Goal: Task Accomplishment & Management: Use online tool/utility

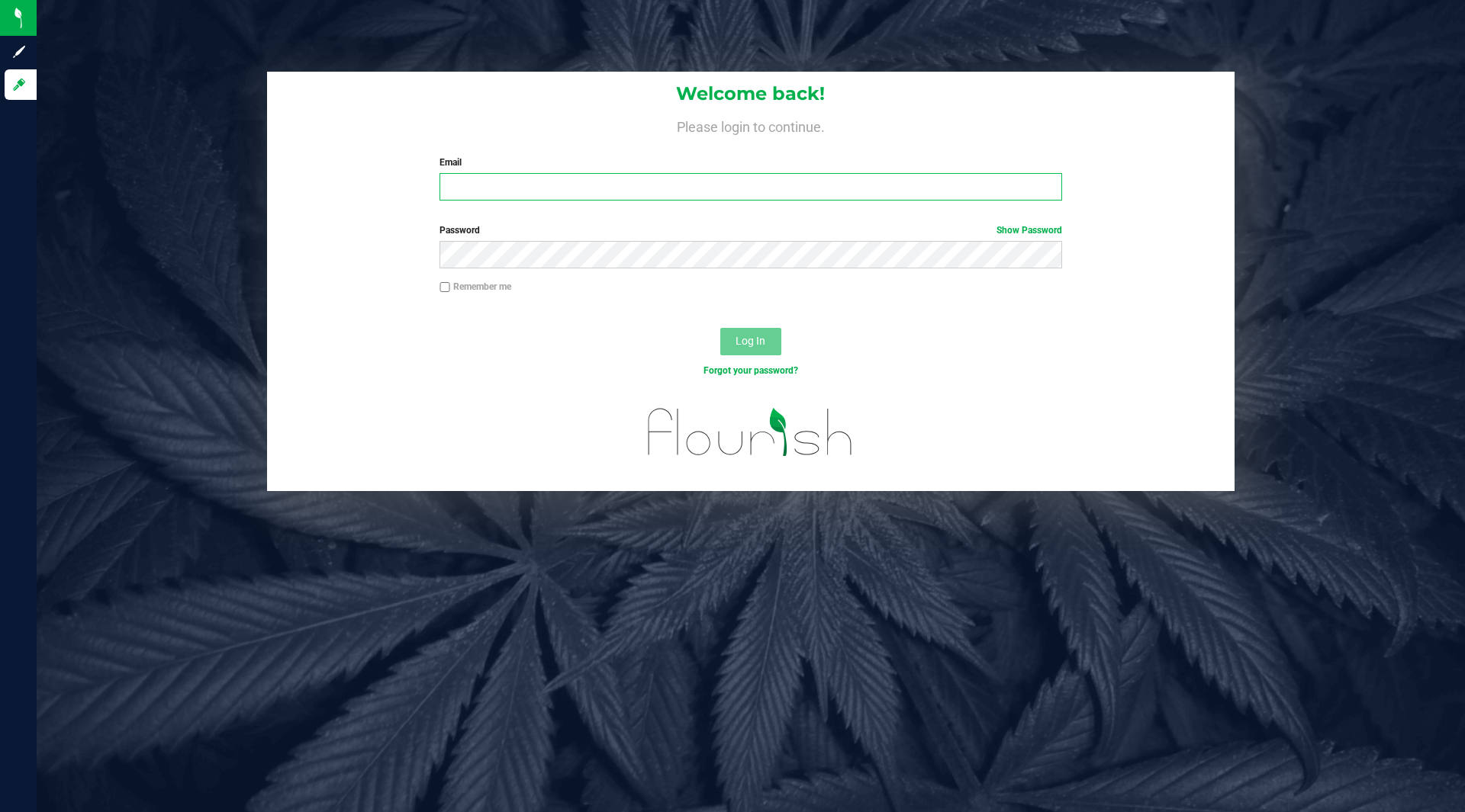
click at [592, 195] on input "Email" at bounding box center [750, 187] width 622 height 27
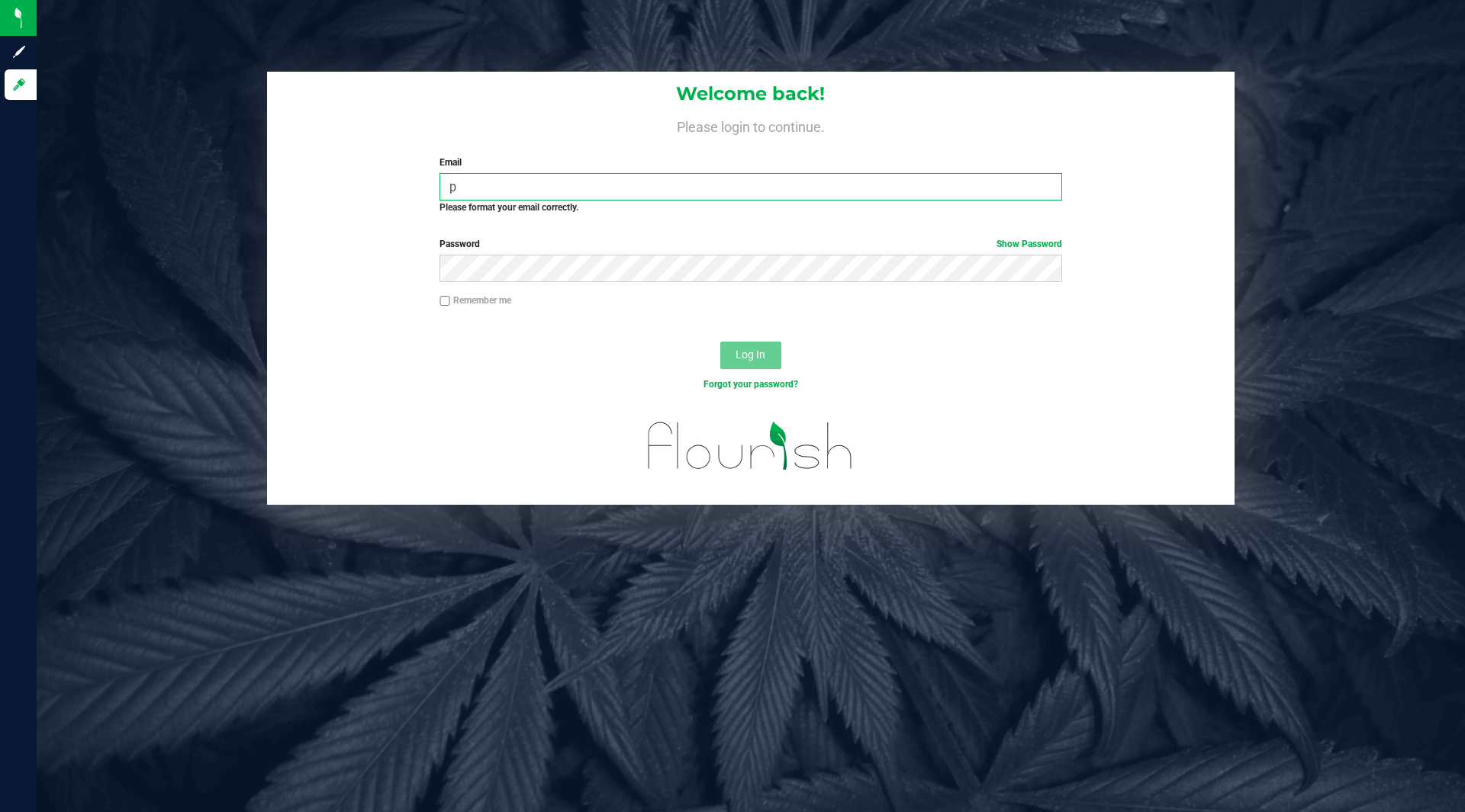
type input "[EMAIL_ADDRESS][DOMAIN_NAME]"
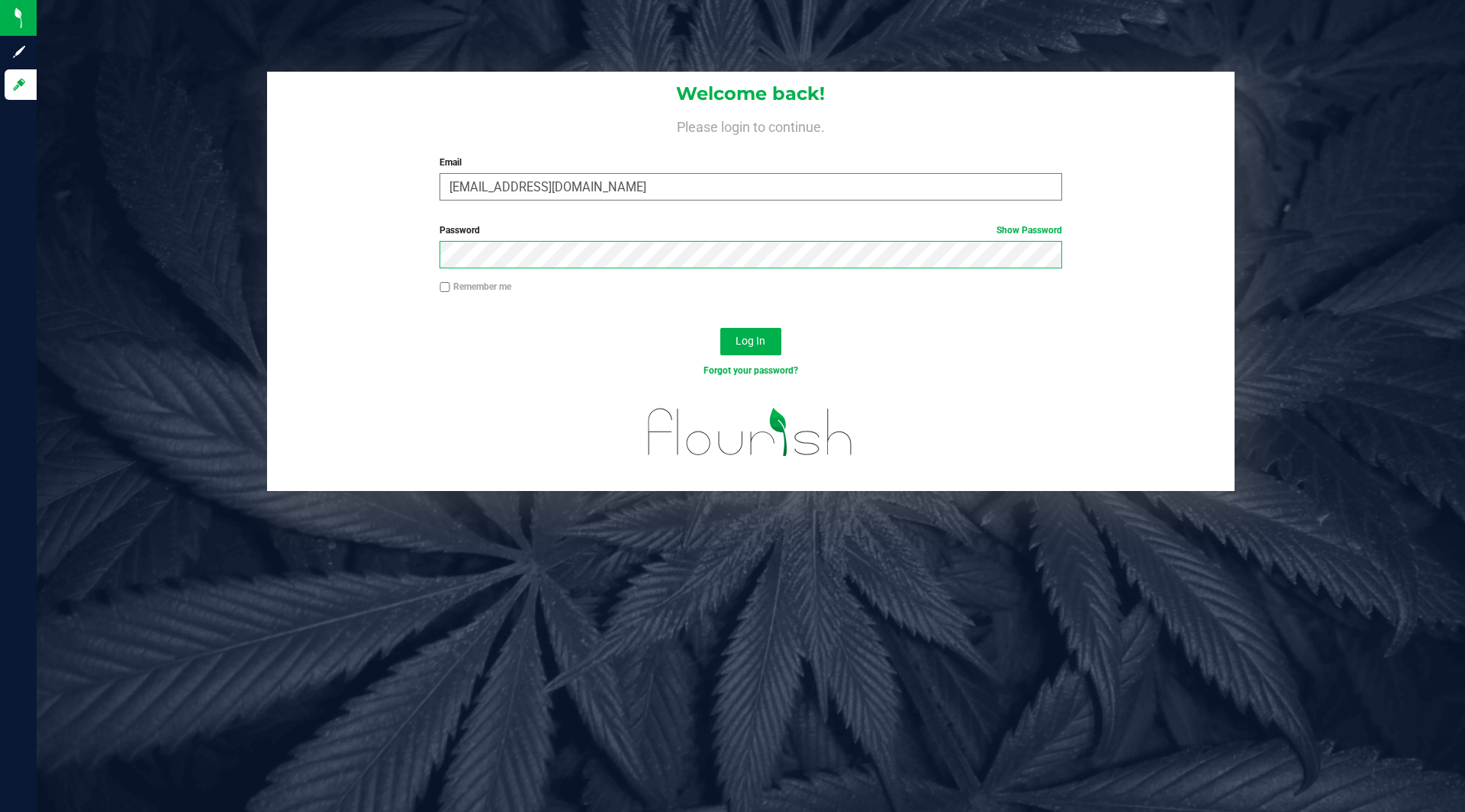
click at [720, 328] on button "Log In" at bounding box center [750, 341] width 61 height 27
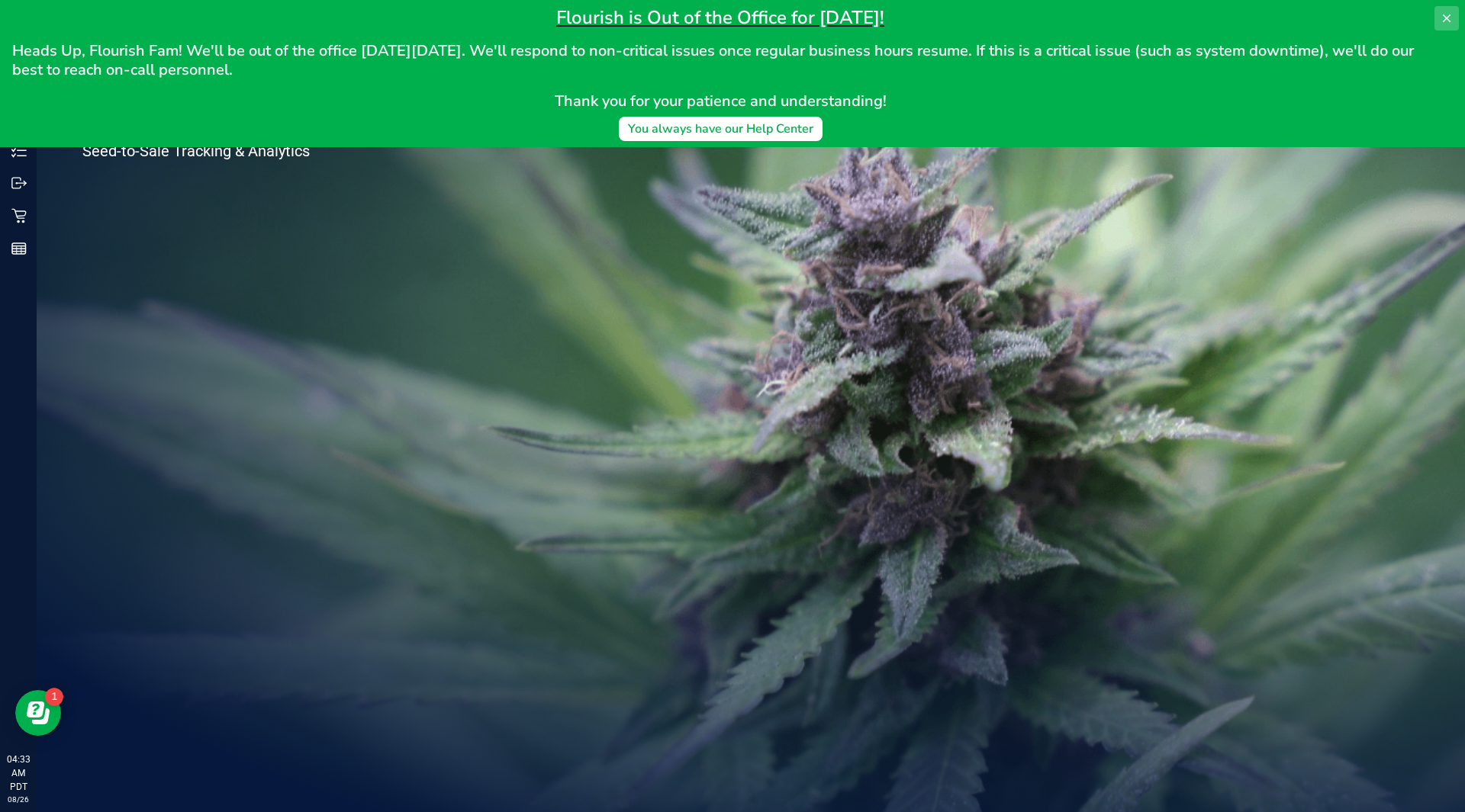
click at [1443, 16] on icon at bounding box center [1447, 18] width 8 height 8
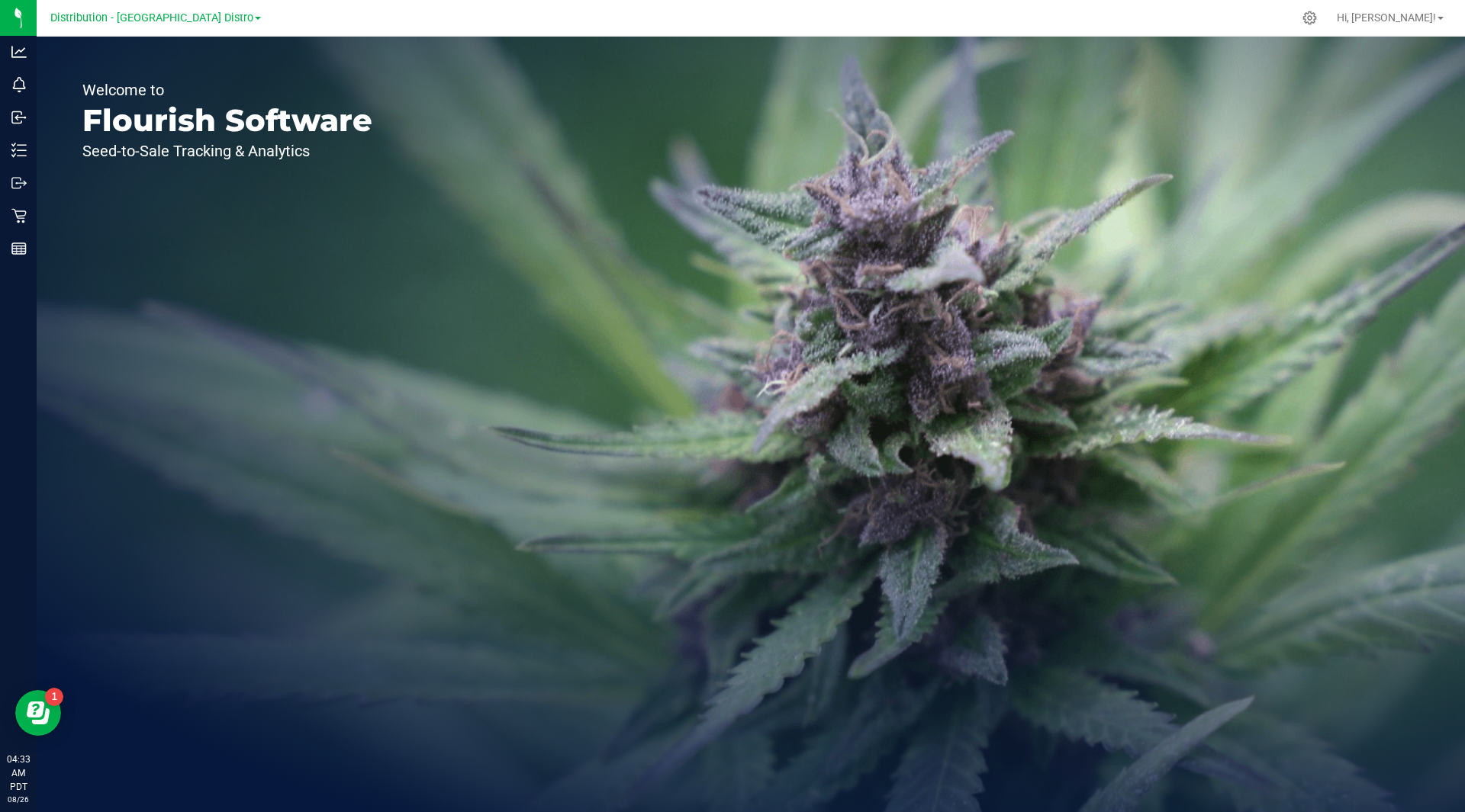
click at [170, 9] on div "Distribution - [GEOGRAPHIC_DATA] Distro" at bounding box center [156, 18] width 211 height 18
click at [160, 26] on div "Distribution - [GEOGRAPHIC_DATA] Distro" at bounding box center [156, 18] width 211 height 18
click at [160, 20] on span "Distribution - [GEOGRAPHIC_DATA] Distro" at bounding box center [152, 18] width 203 height 14
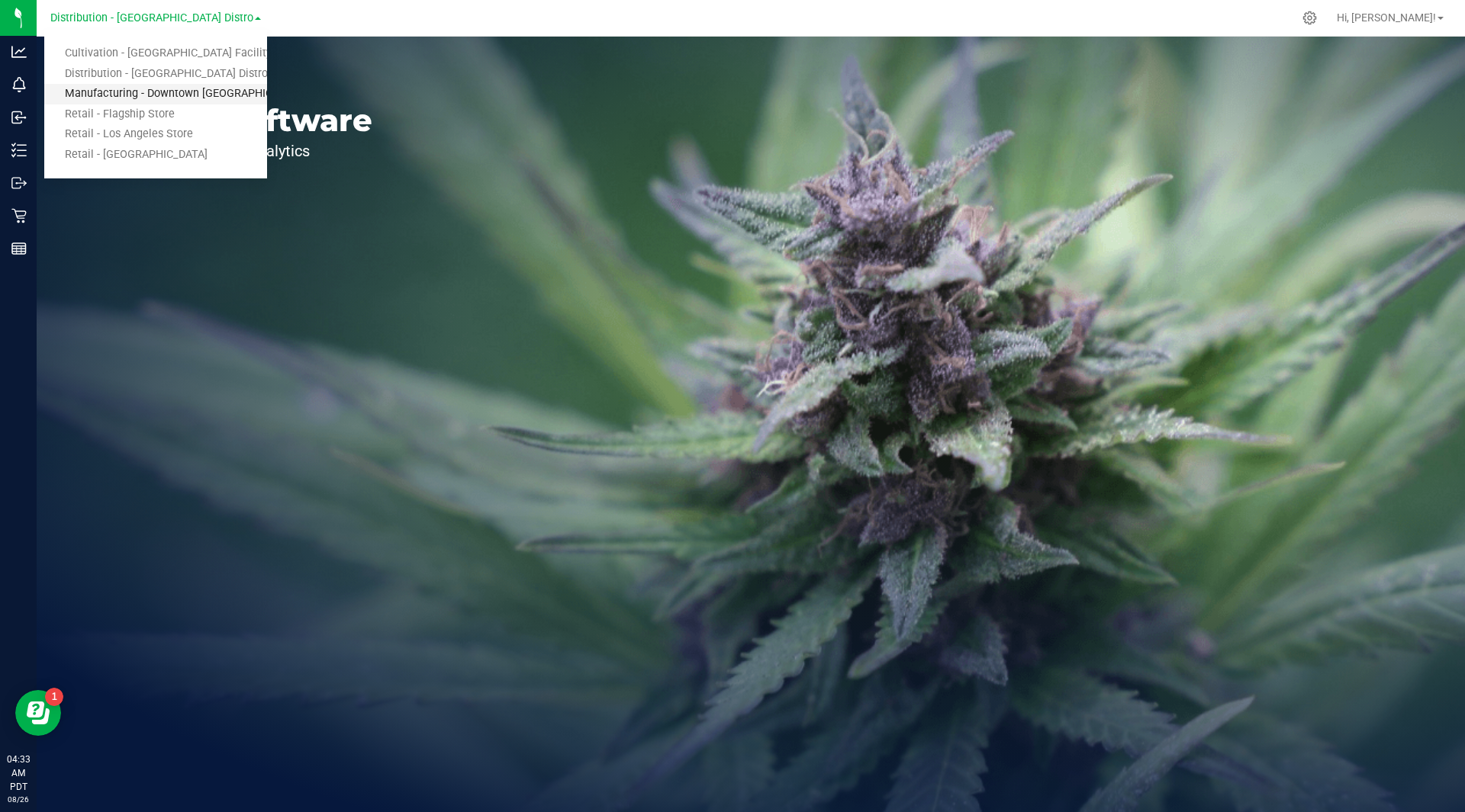
click at [137, 93] on link "Manufacturing - Downtown [GEOGRAPHIC_DATA]" at bounding box center [155, 94] width 223 height 21
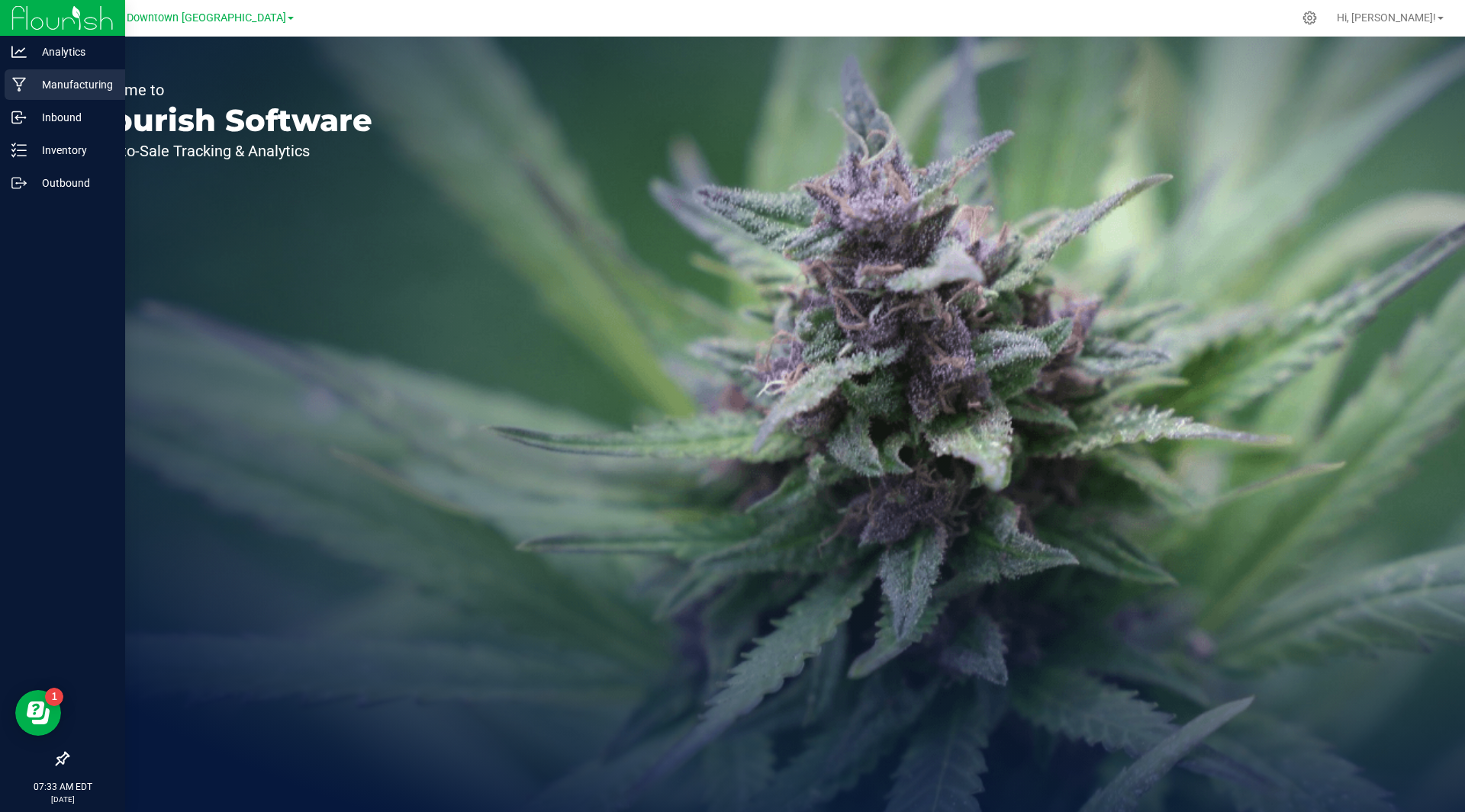
click at [73, 91] on p "Manufacturing" at bounding box center [72, 85] width 92 height 18
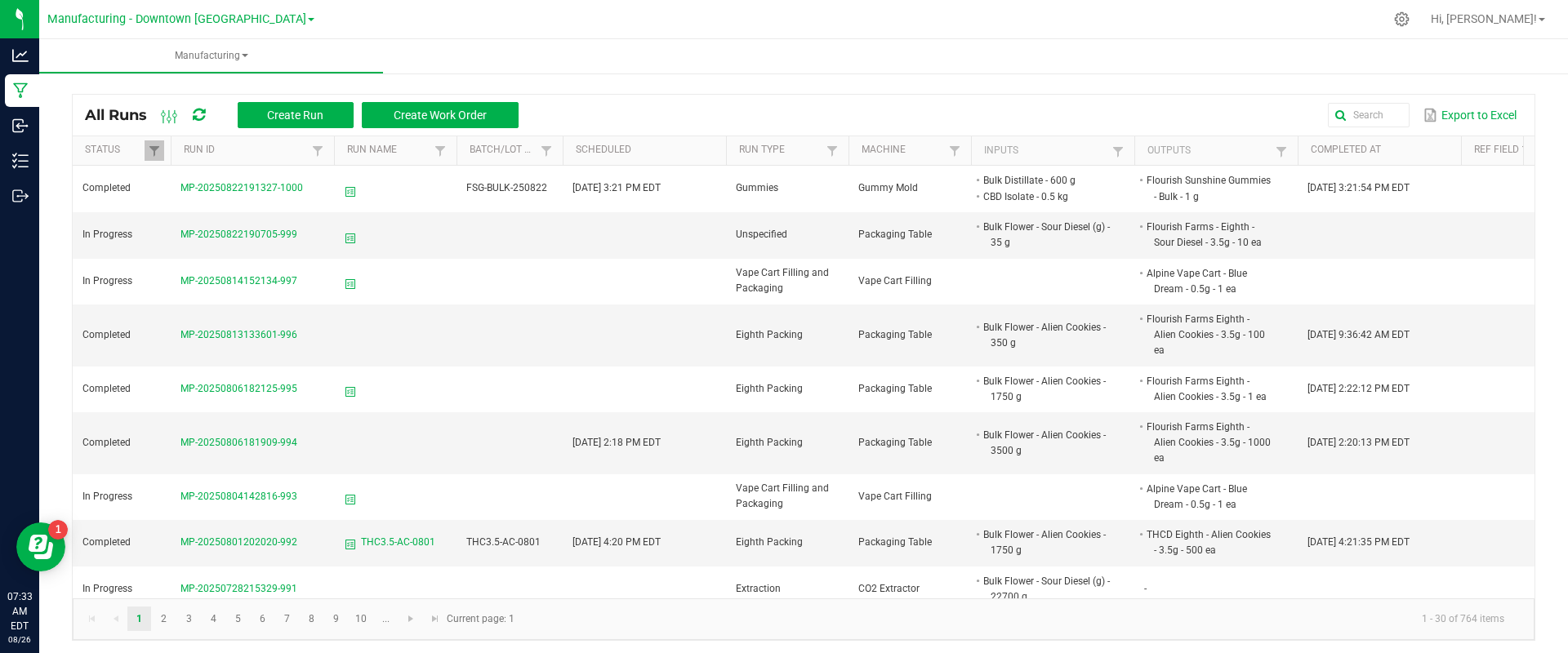
click at [641, 119] on div "Export to Excel" at bounding box center [1026, 115] width 992 height 28
click at [474, 120] on span "Create Work Order" at bounding box center [440, 114] width 93 height 13
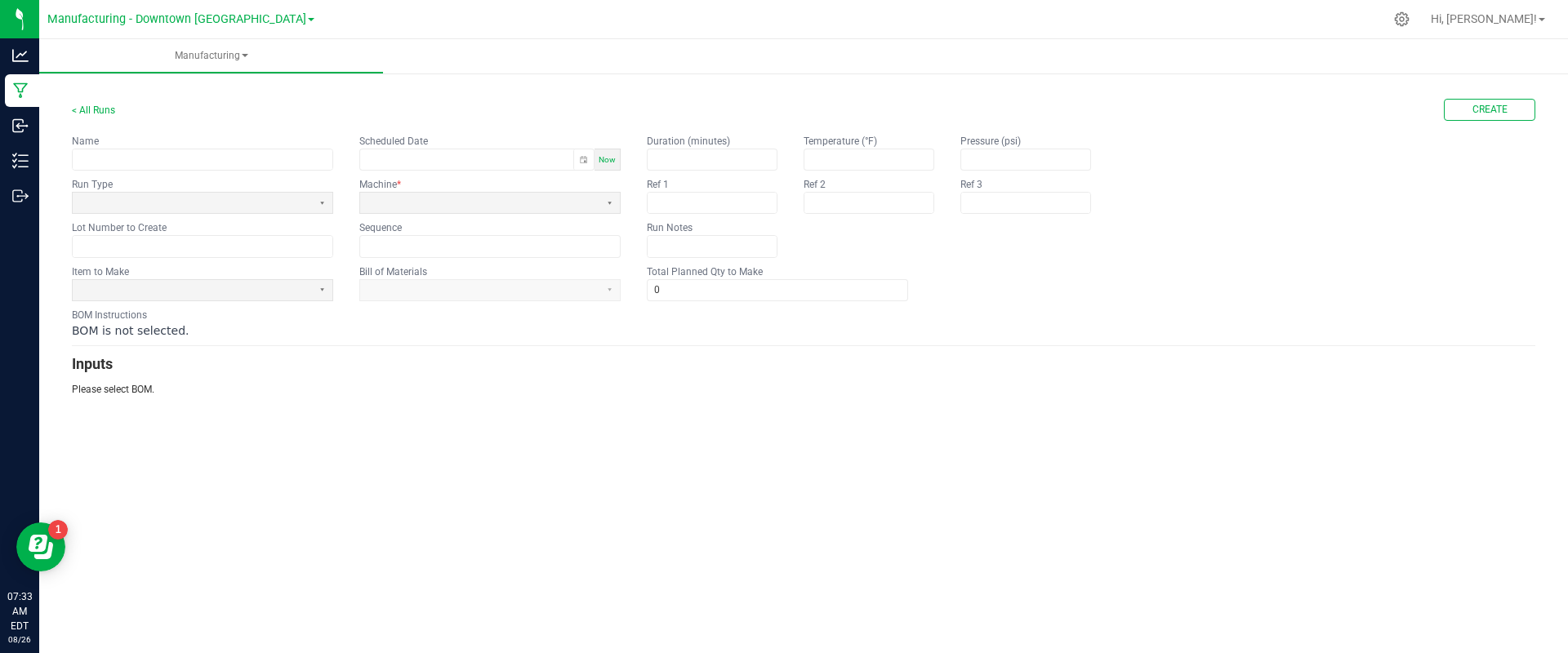
click at [608, 159] on span "Now" at bounding box center [607, 160] width 17 height 9
type input "[DATE] 5:03 PM"
click at [488, 209] on span at bounding box center [479, 202] width 226 height 14
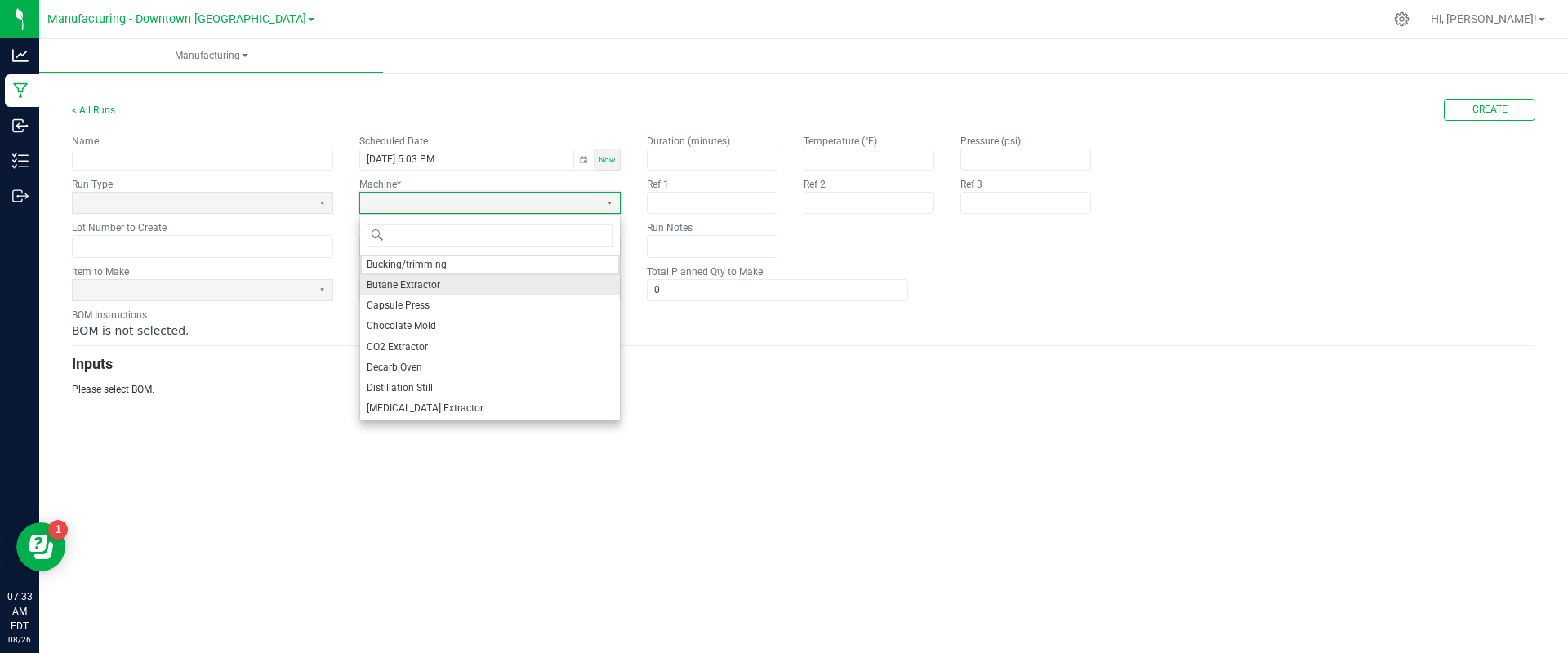
click at [436, 291] on span "Butane Extractor" at bounding box center [403, 285] width 73 height 14
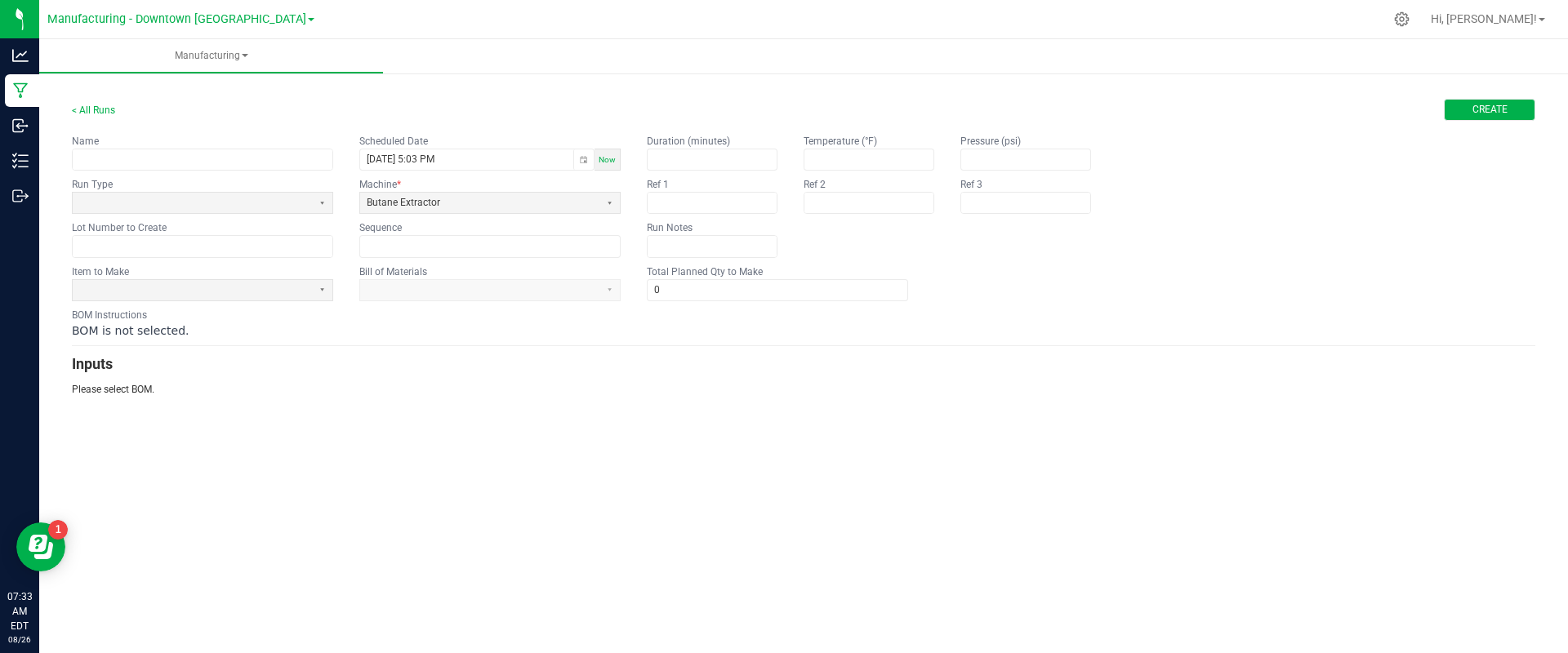
click at [1509, 114] on button "Create" at bounding box center [1489, 110] width 91 height 22
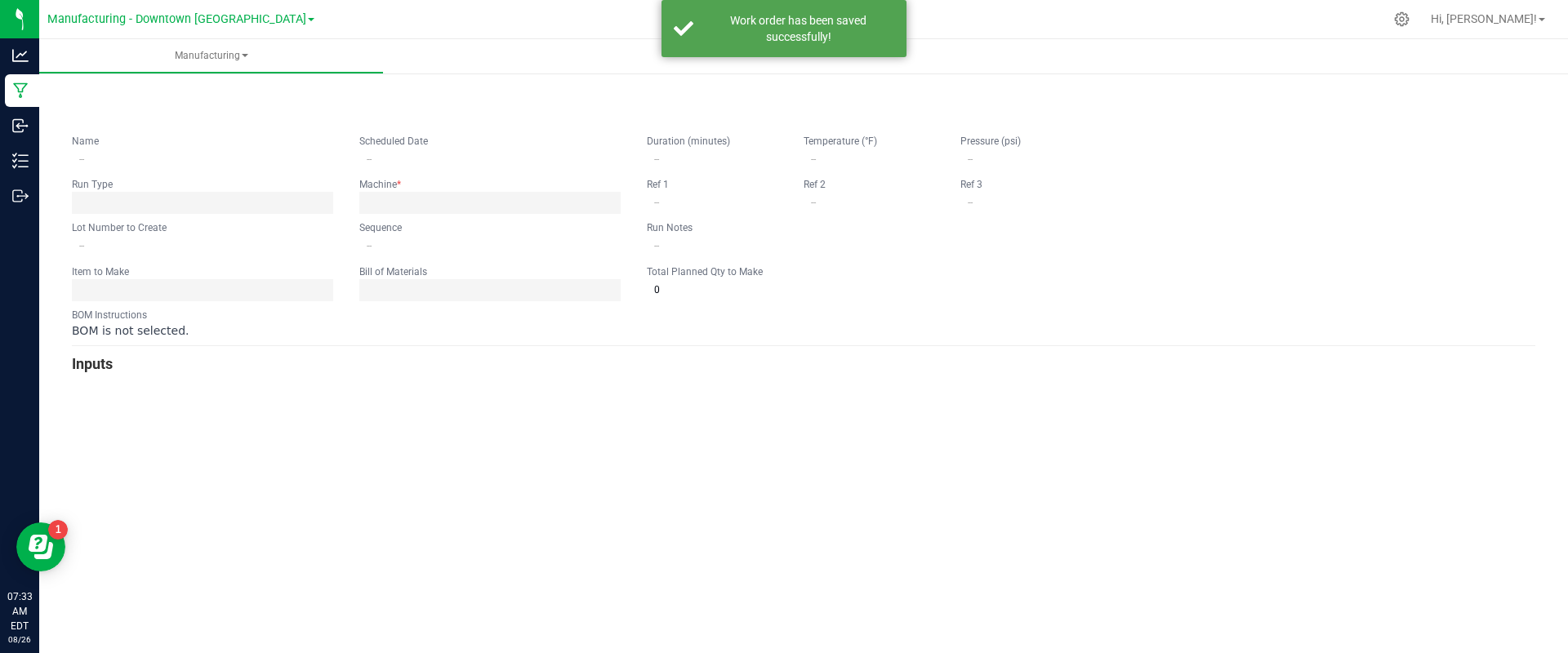
type input "[DATE] 5:03 PM"
type input "0"
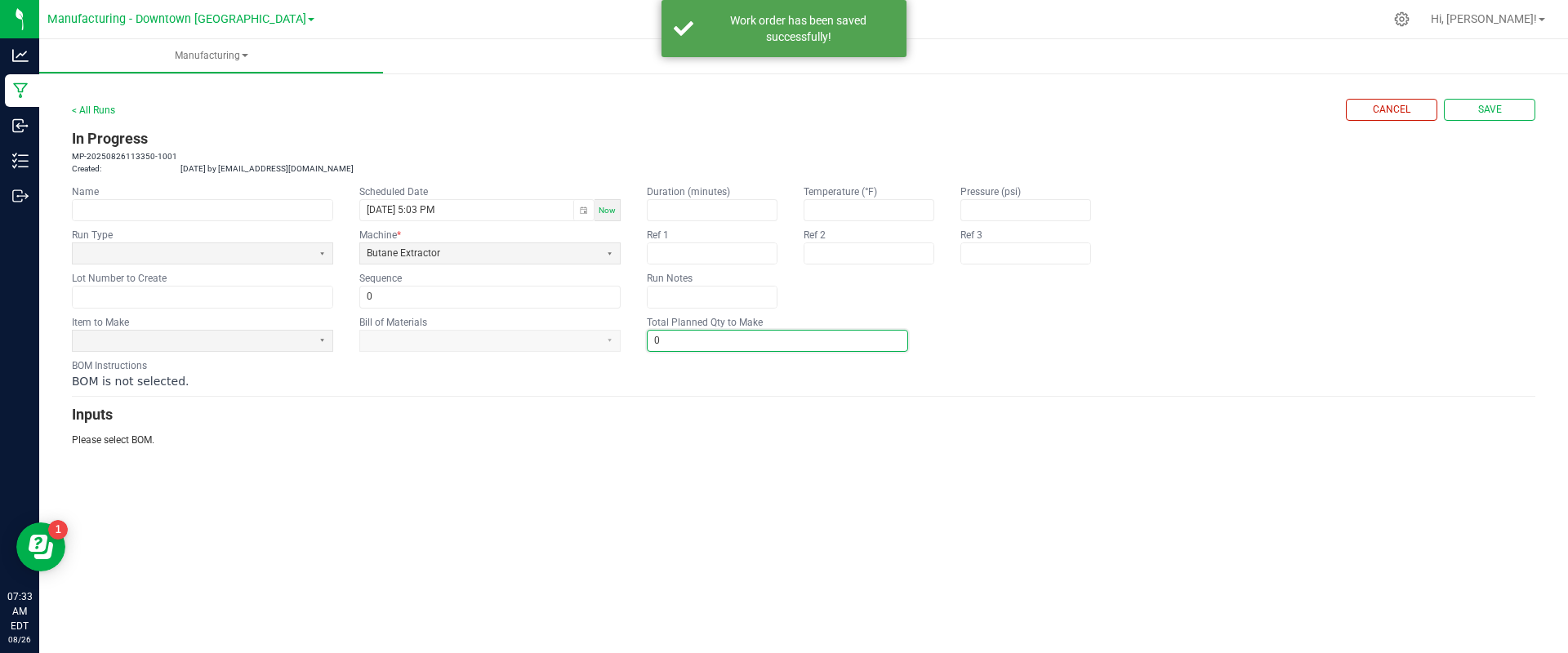
click at [682, 332] on input "0" at bounding box center [777, 341] width 260 height 20
type input "1"
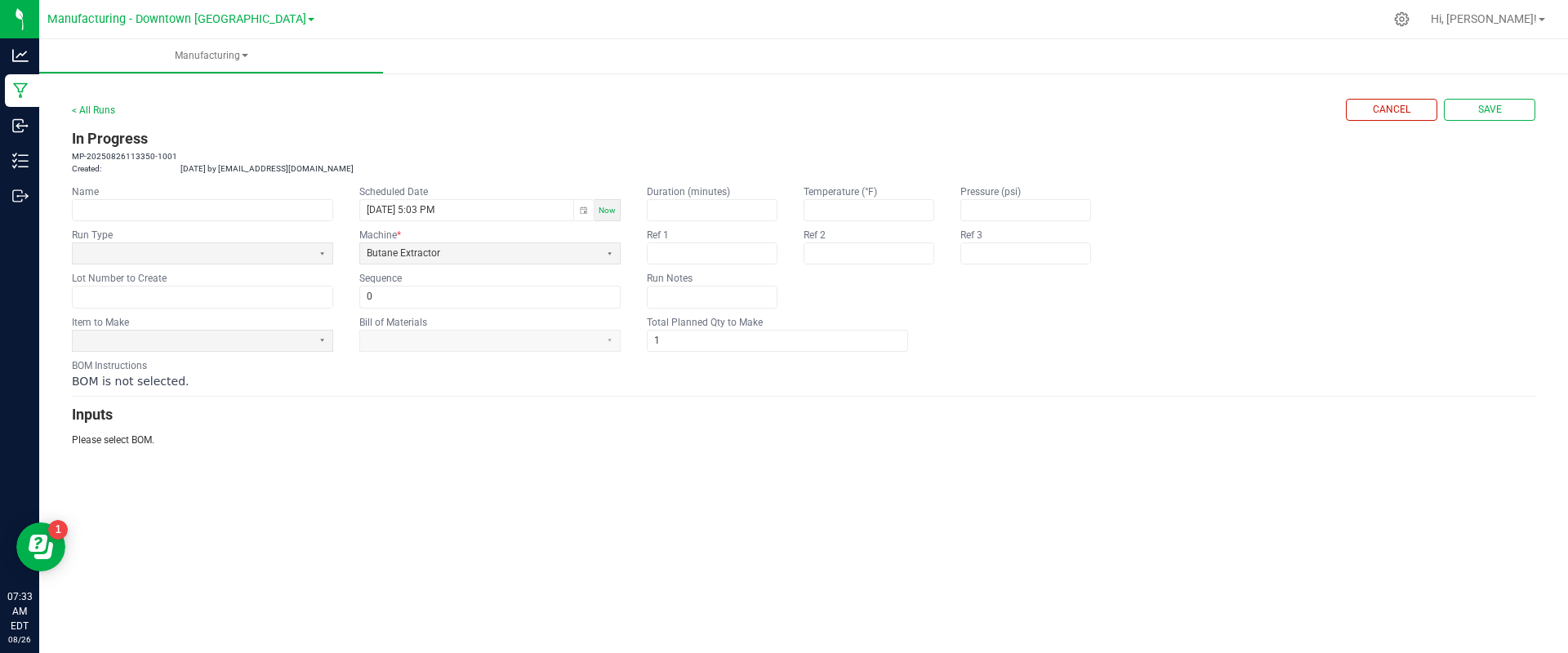
click at [704, 409] on h3 "Inputs" at bounding box center [803, 414] width 1463 height 23
